Goal: Information Seeking & Learning: Check status

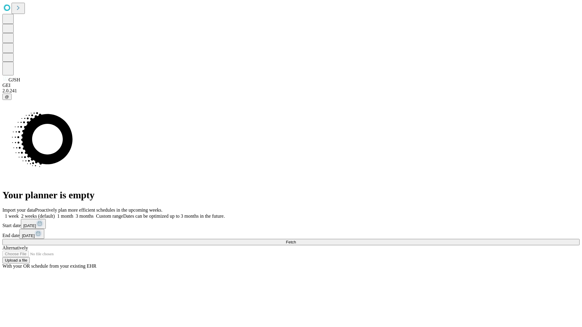
click at [296, 240] on span "Fetch" at bounding box center [291, 242] width 10 height 5
